Goal: Find specific page/section: Find specific page/section

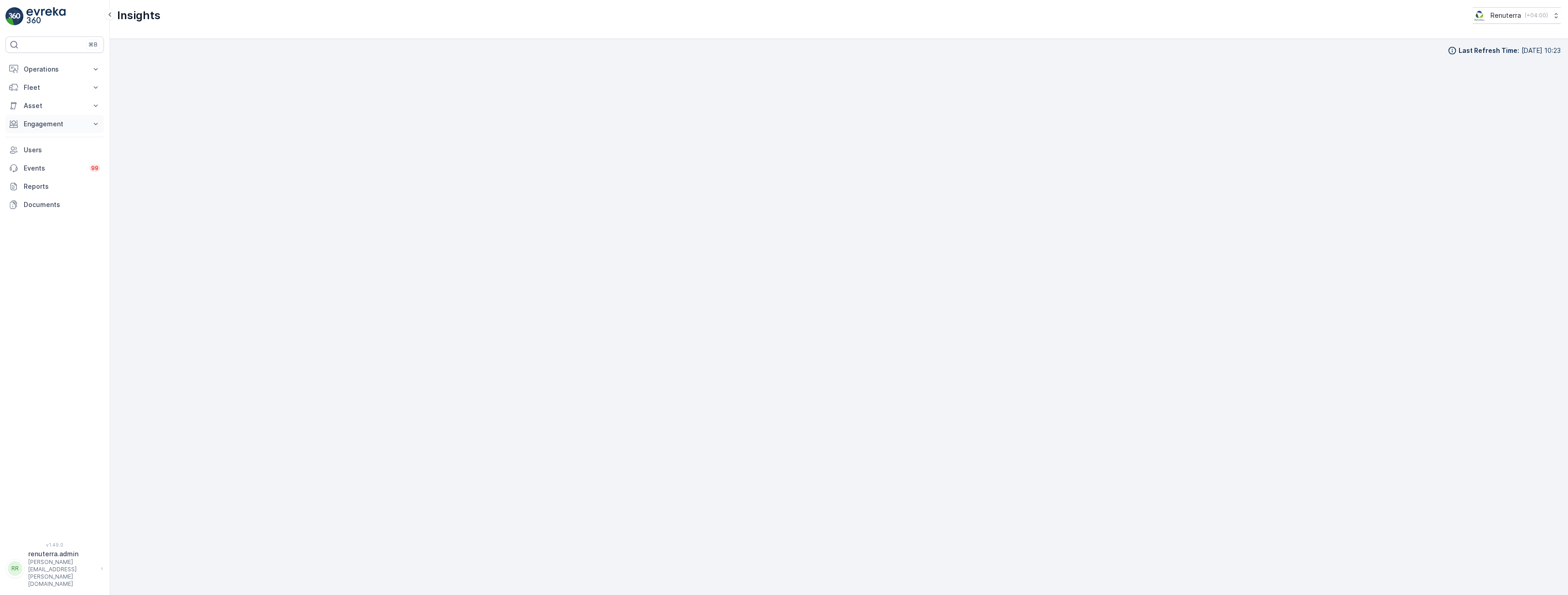
click at [54, 124] on p "Engagement" at bounding box center [55, 123] width 62 height 9
click at [41, 138] on p "Insights" at bounding box center [34, 139] width 23 height 9
click at [38, 136] on p "Insights" at bounding box center [34, 139] width 23 height 9
click at [36, 140] on p "Insights" at bounding box center [34, 139] width 23 height 9
drag, startPoint x: 42, startPoint y: 123, endPoint x: 43, endPoint y: 133, distance: 10.0
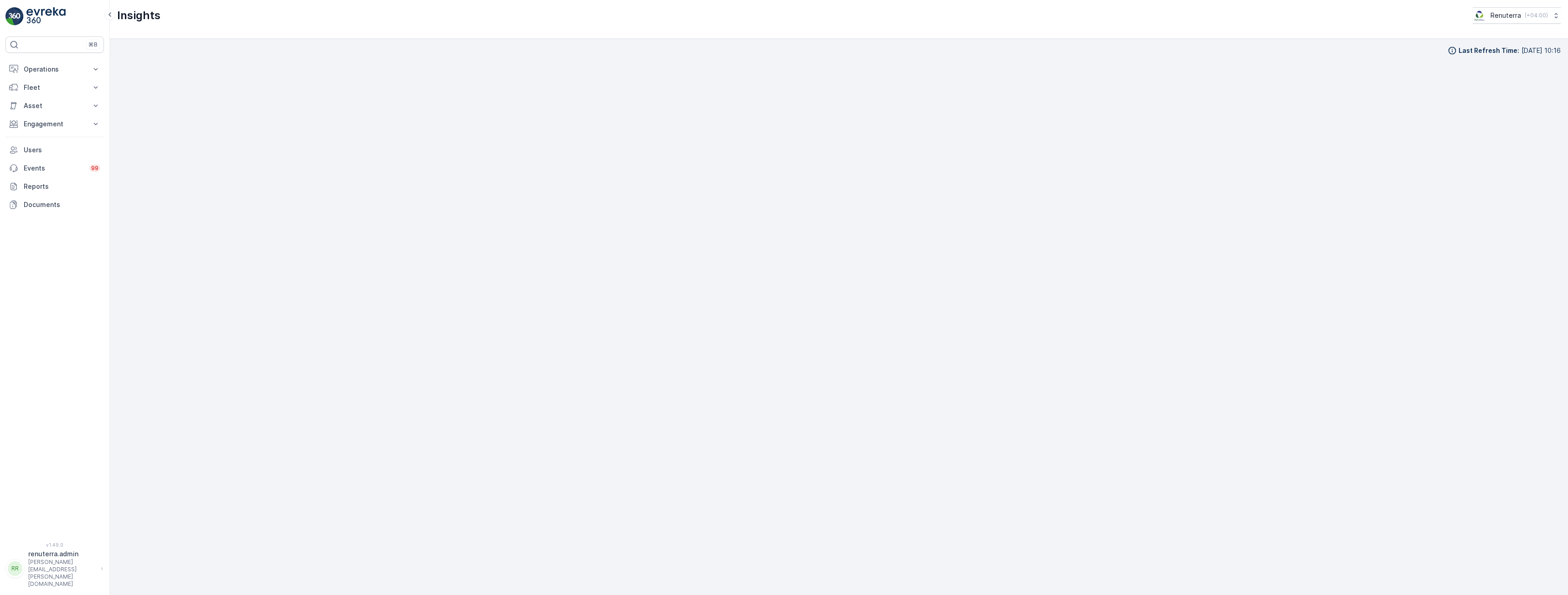
click at [43, 123] on p "Engagement" at bounding box center [55, 123] width 62 height 9
click at [39, 142] on p "Insights" at bounding box center [34, 139] width 23 height 9
click at [46, 128] on p "Engagement" at bounding box center [55, 123] width 62 height 9
click at [36, 139] on p "Insights" at bounding box center [34, 139] width 23 height 9
click at [41, 122] on p "Engagement" at bounding box center [55, 123] width 62 height 9
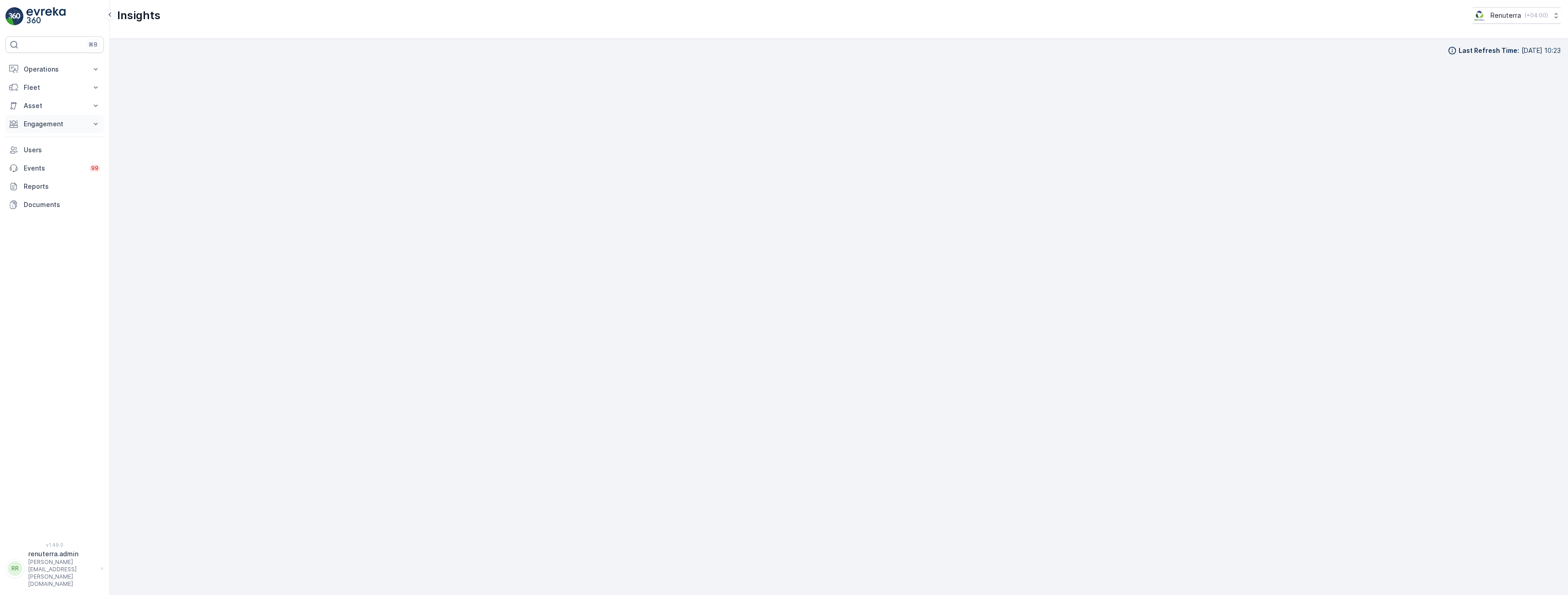
click at [60, 125] on p "Engagement" at bounding box center [55, 123] width 62 height 9
click at [46, 142] on p "Insights" at bounding box center [34, 139] width 23 height 9
click at [29, 143] on p "Insights" at bounding box center [34, 139] width 23 height 9
click at [34, 154] on p "Entities" at bounding box center [34, 152] width 23 height 9
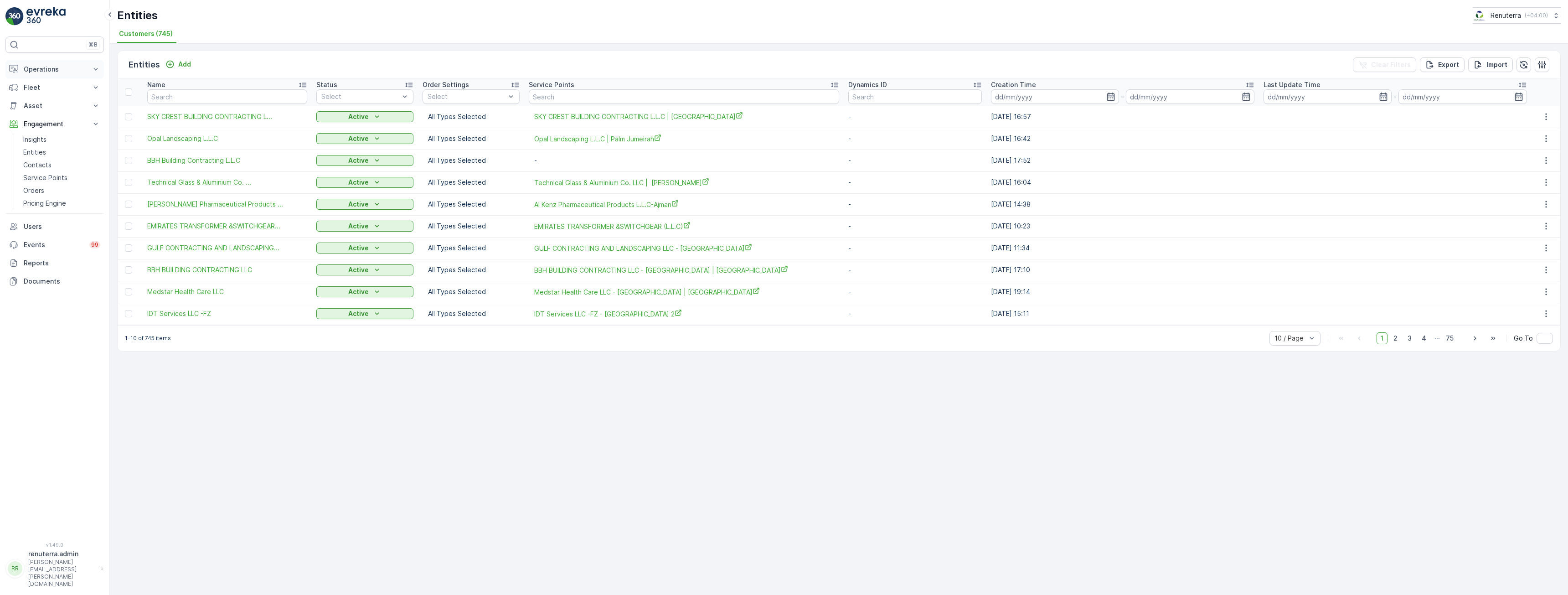
click at [60, 69] on p "Operations" at bounding box center [55, 69] width 62 height 9
click at [43, 81] on p "Insights" at bounding box center [34, 84] width 23 height 9
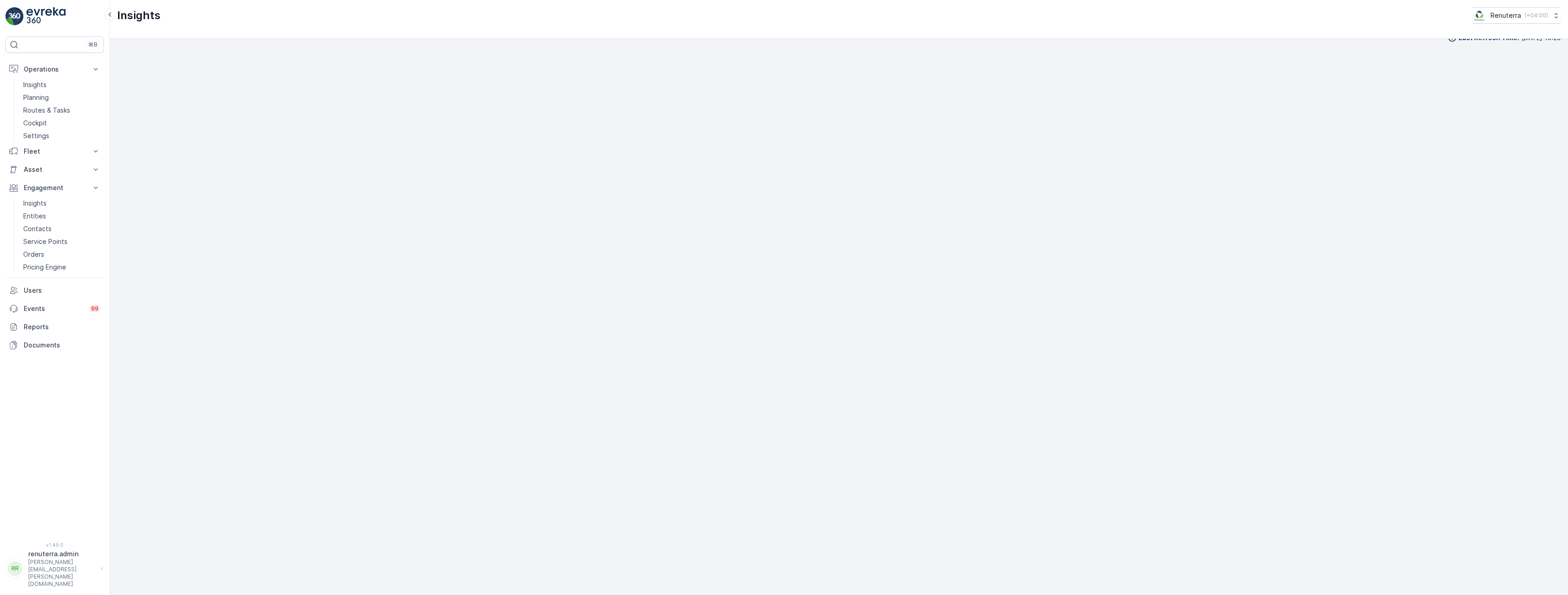
scroll to position [18, 0]
click at [25, 130] on button "Engagement" at bounding box center [55, 124] width 98 height 18
click at [32, 133] on link "Insights" at bounding box center [62, 140] width 84 height 13
